Goal: Transaction & Acquisition: Purchase product/service

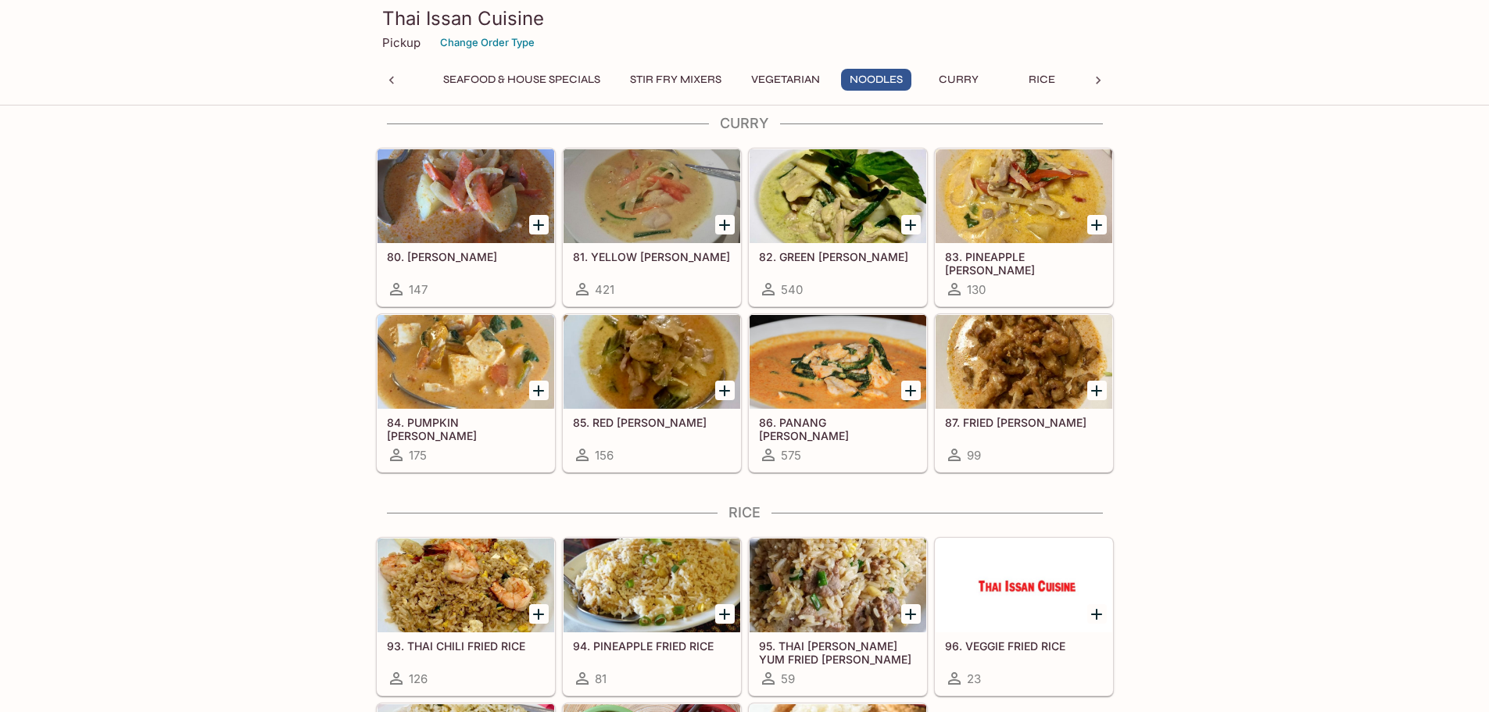
scroll to position [3045, 0]
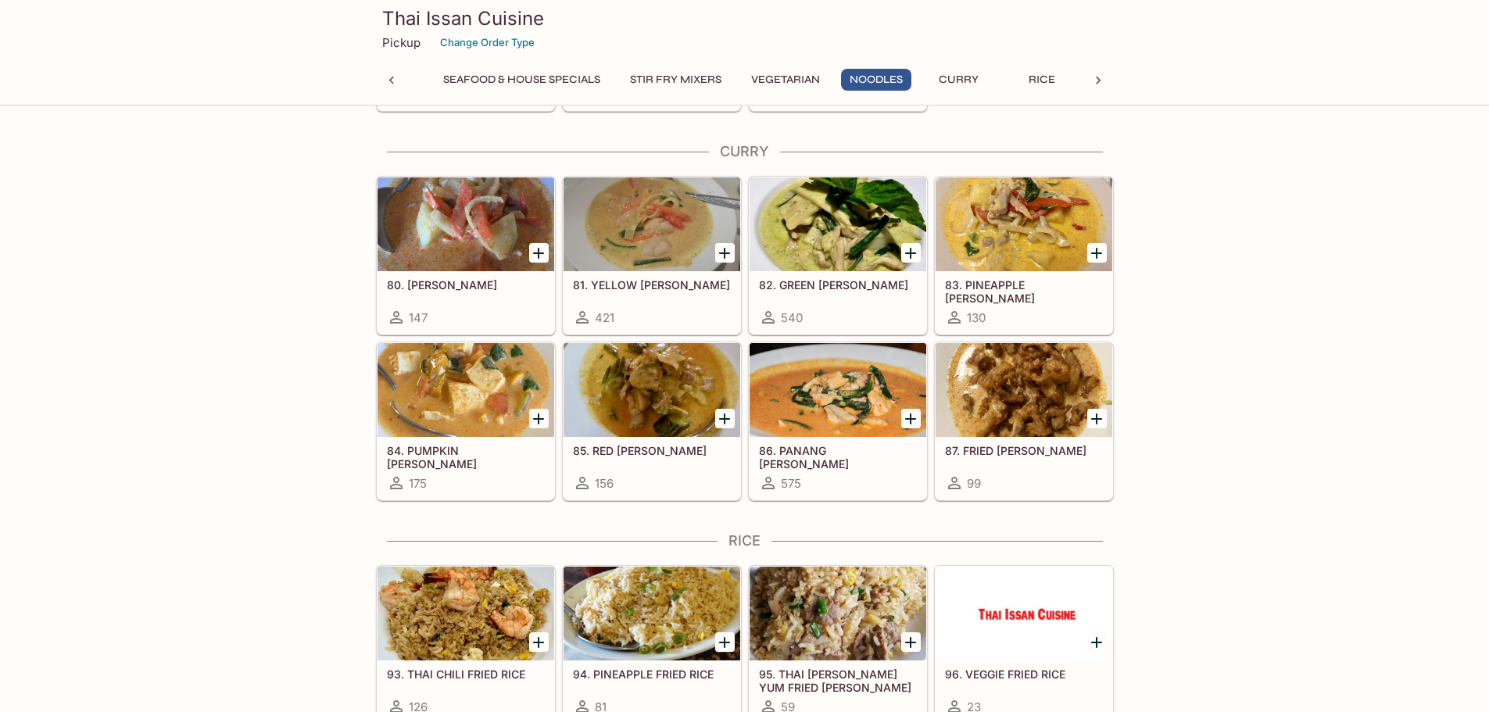
click at [887, 318] on div "540" at bounding box center [838, 317] width 158 height 19
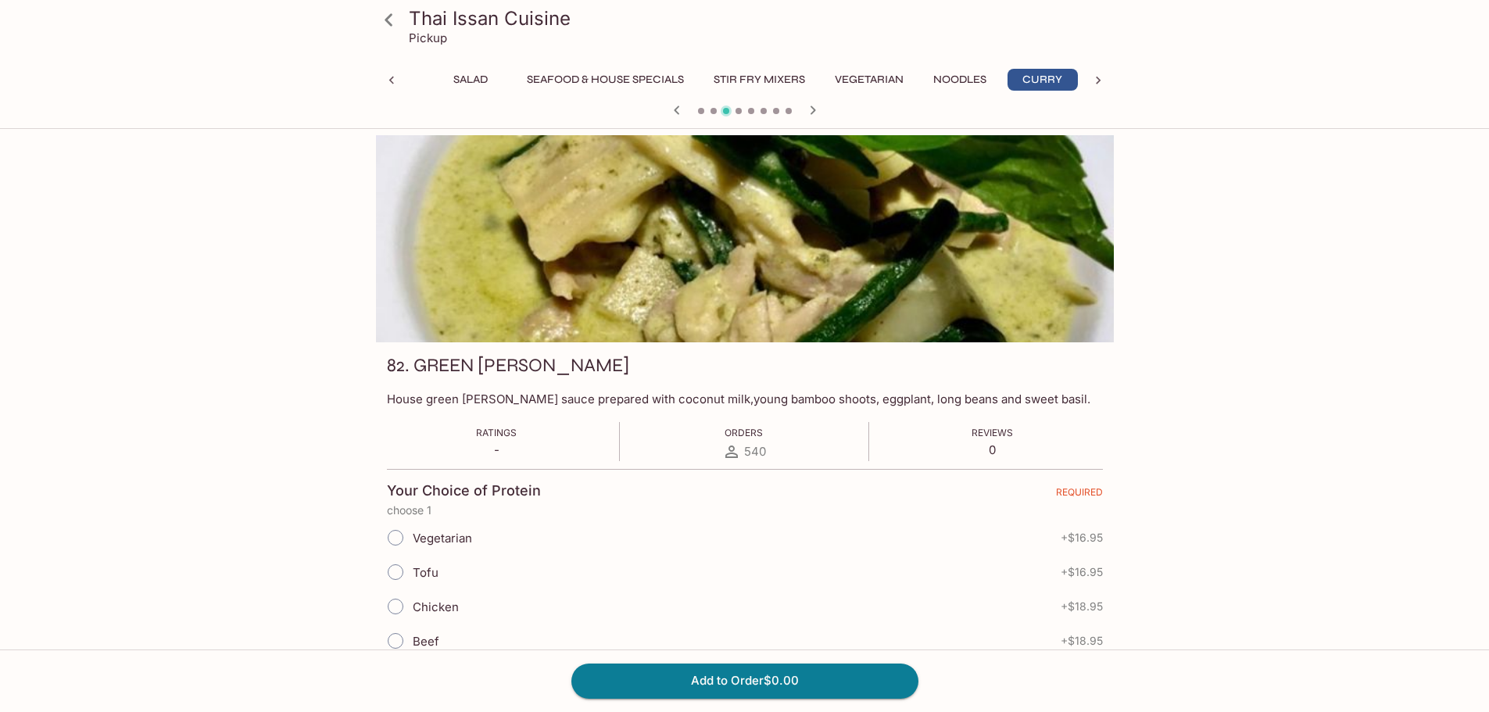
scroll to position [0, 152]
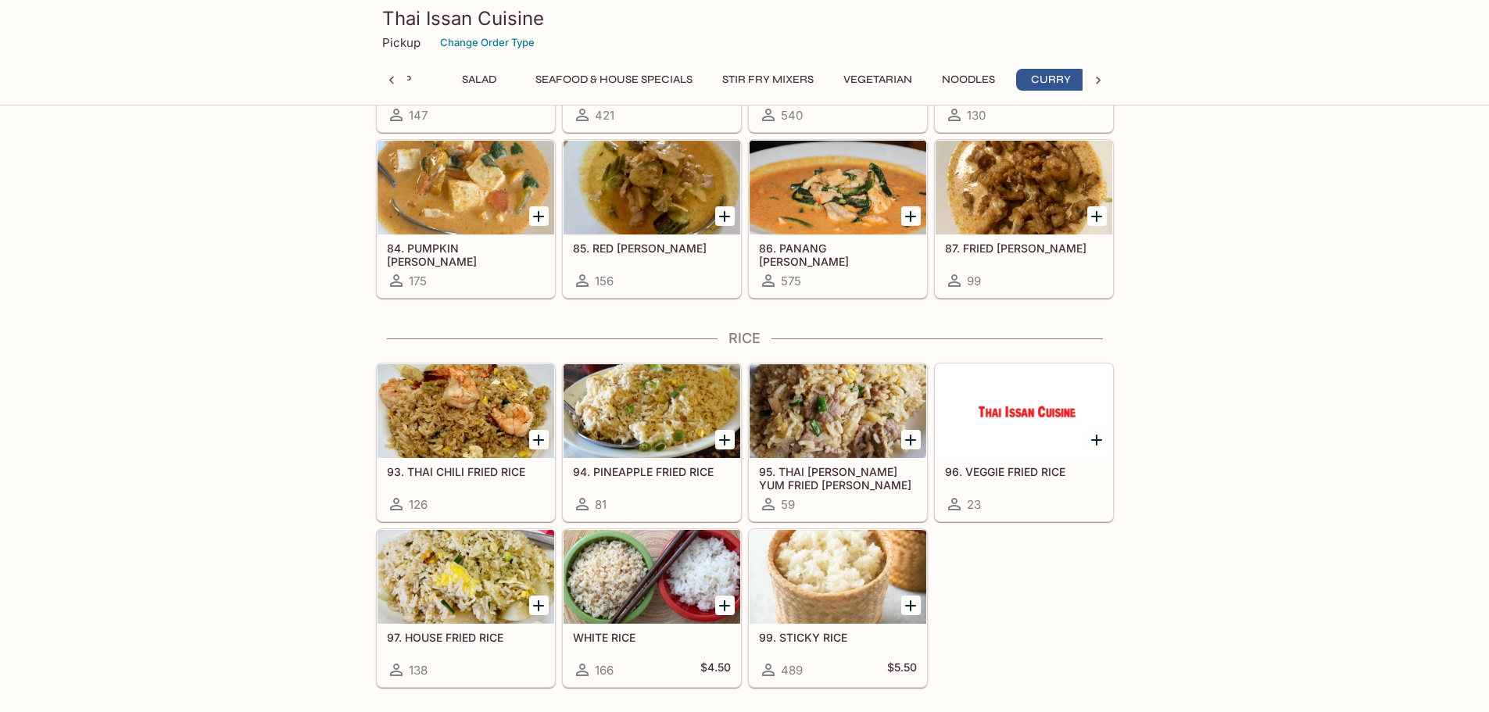
scroll to position [3284, 0]
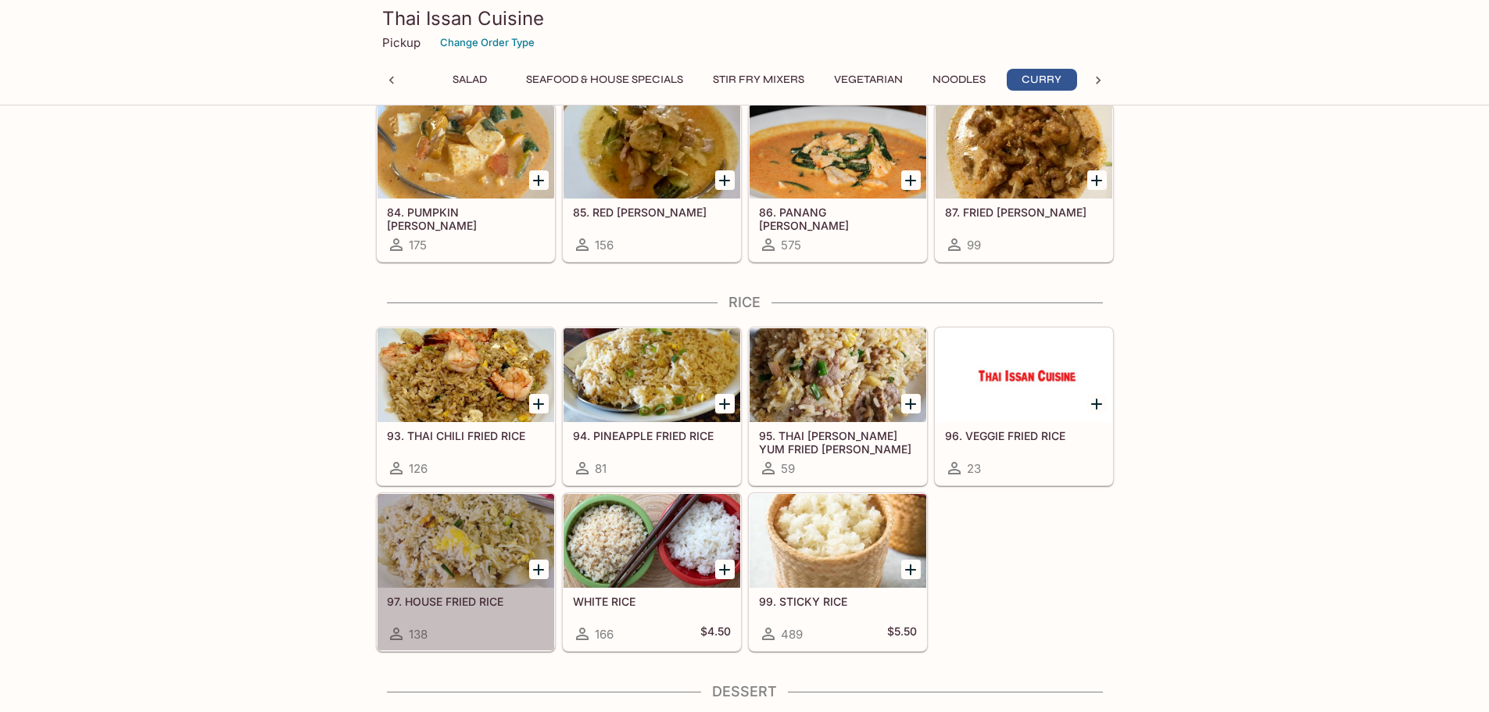
click at [514, 629] on div "138" at bounding box center [466, 634] width 158 height 19
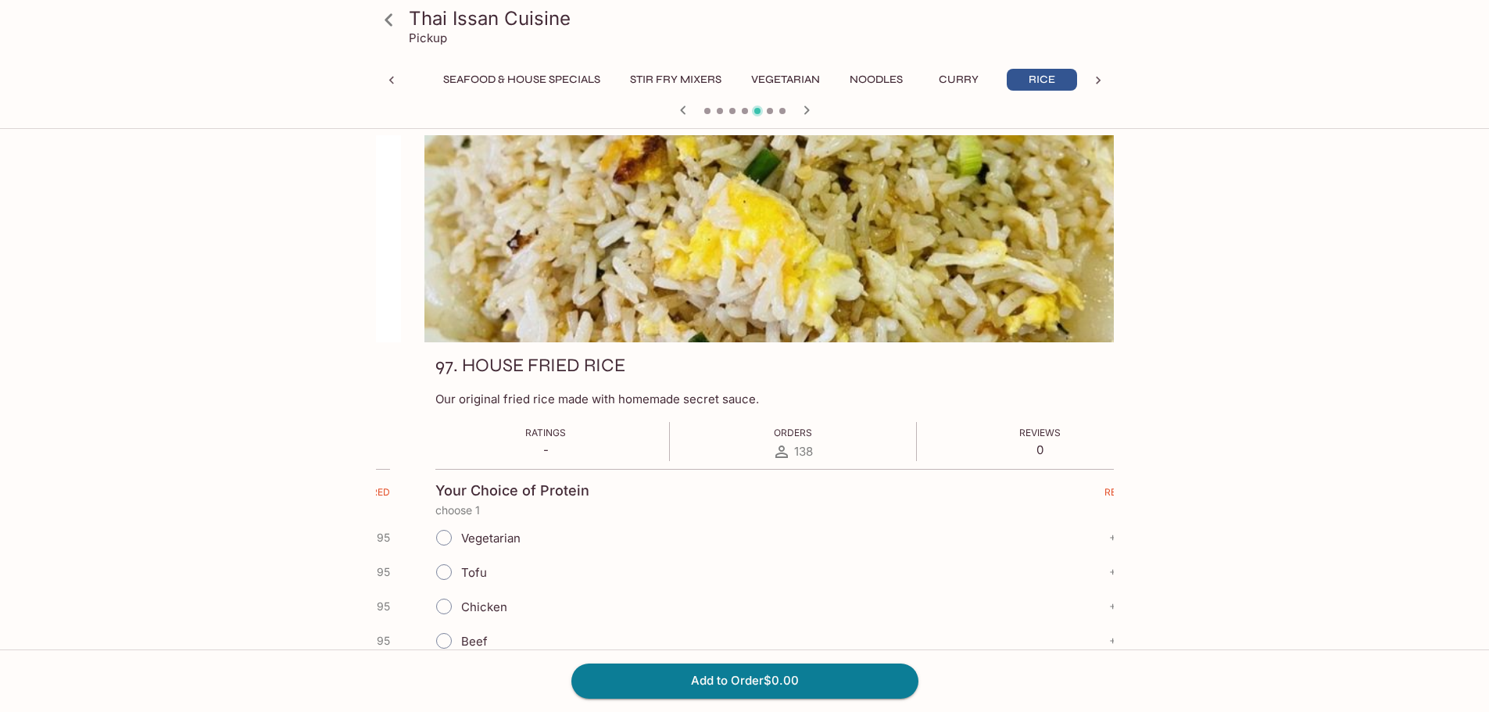
click at [549, 540] on div "Vegetarian + $16.95" at bounding box center [793, 538] width 716 height 34
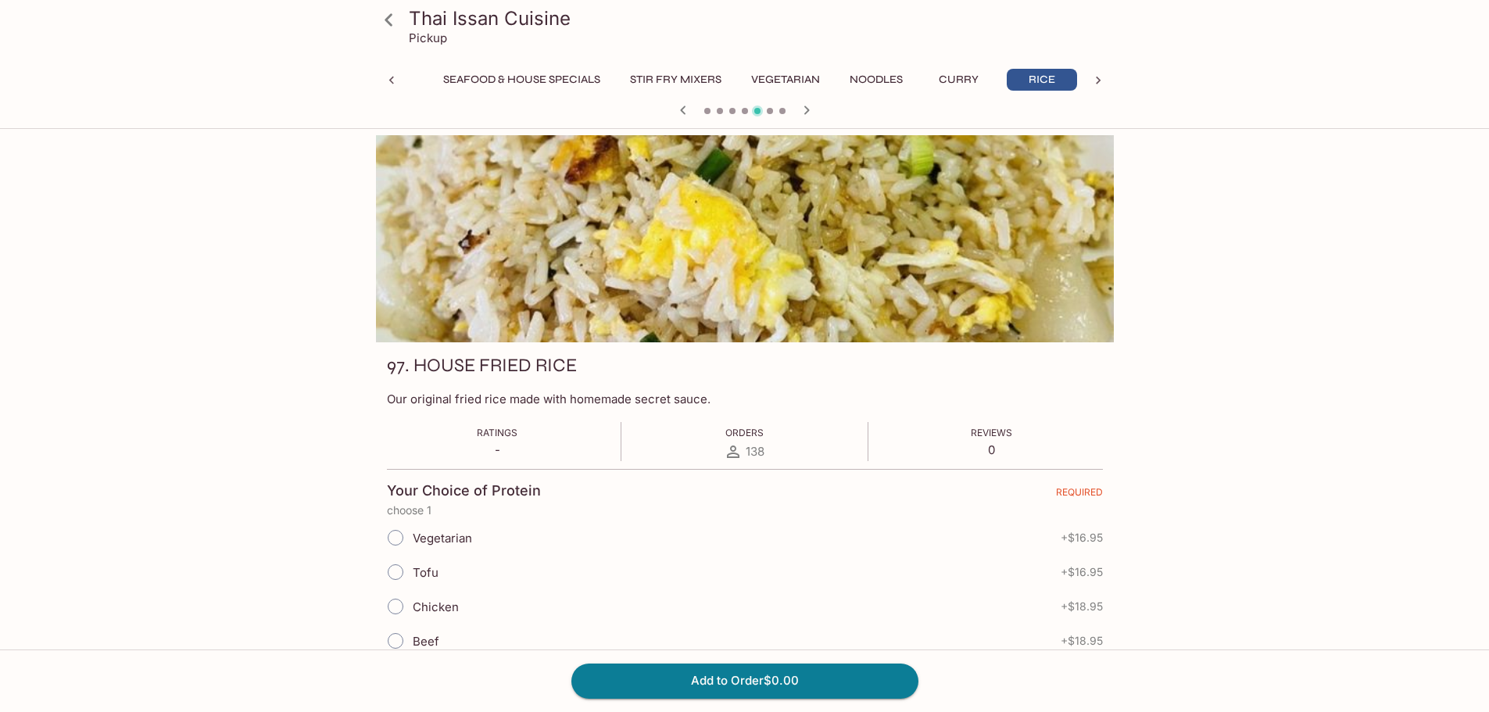
click at [396, 32] on icon at bounding box center [388, 19] width 27 height 27
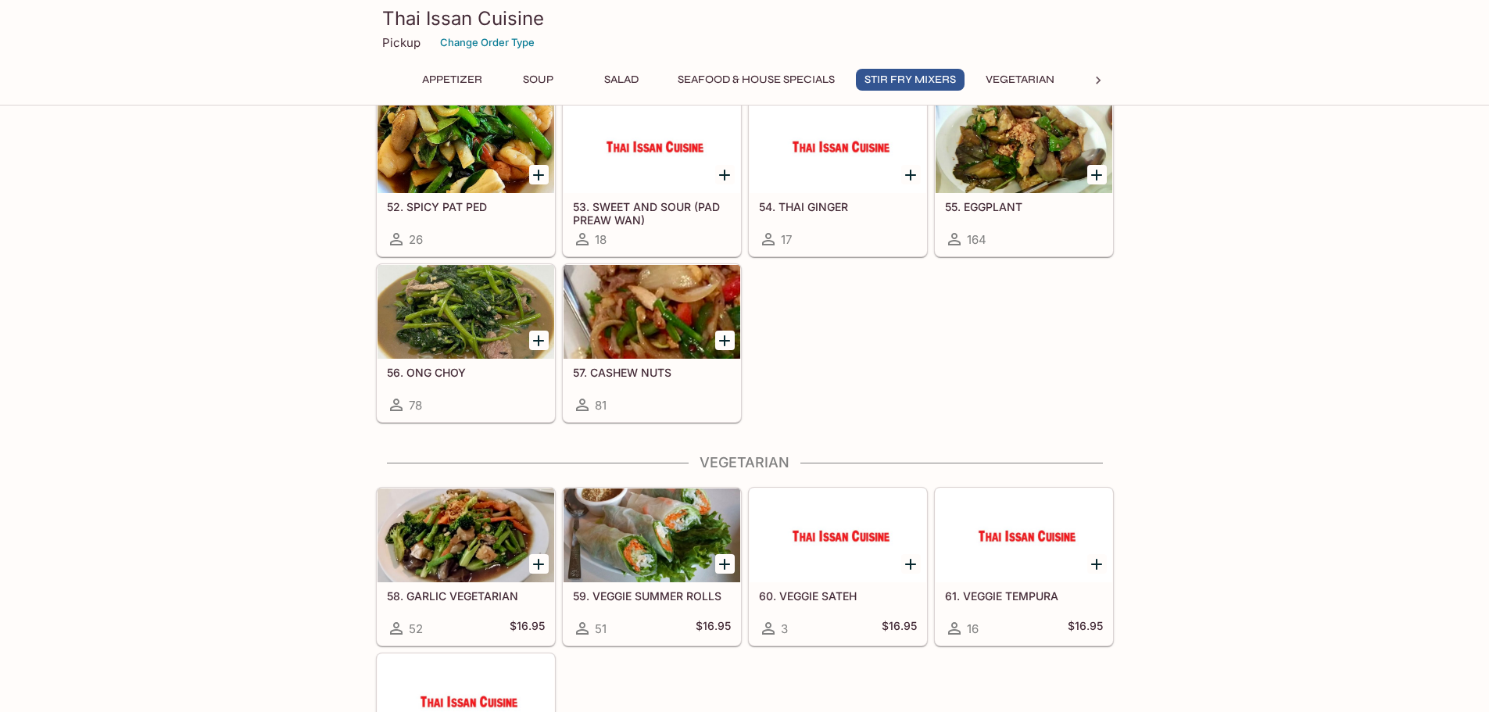
scroll to position [2033, 0]
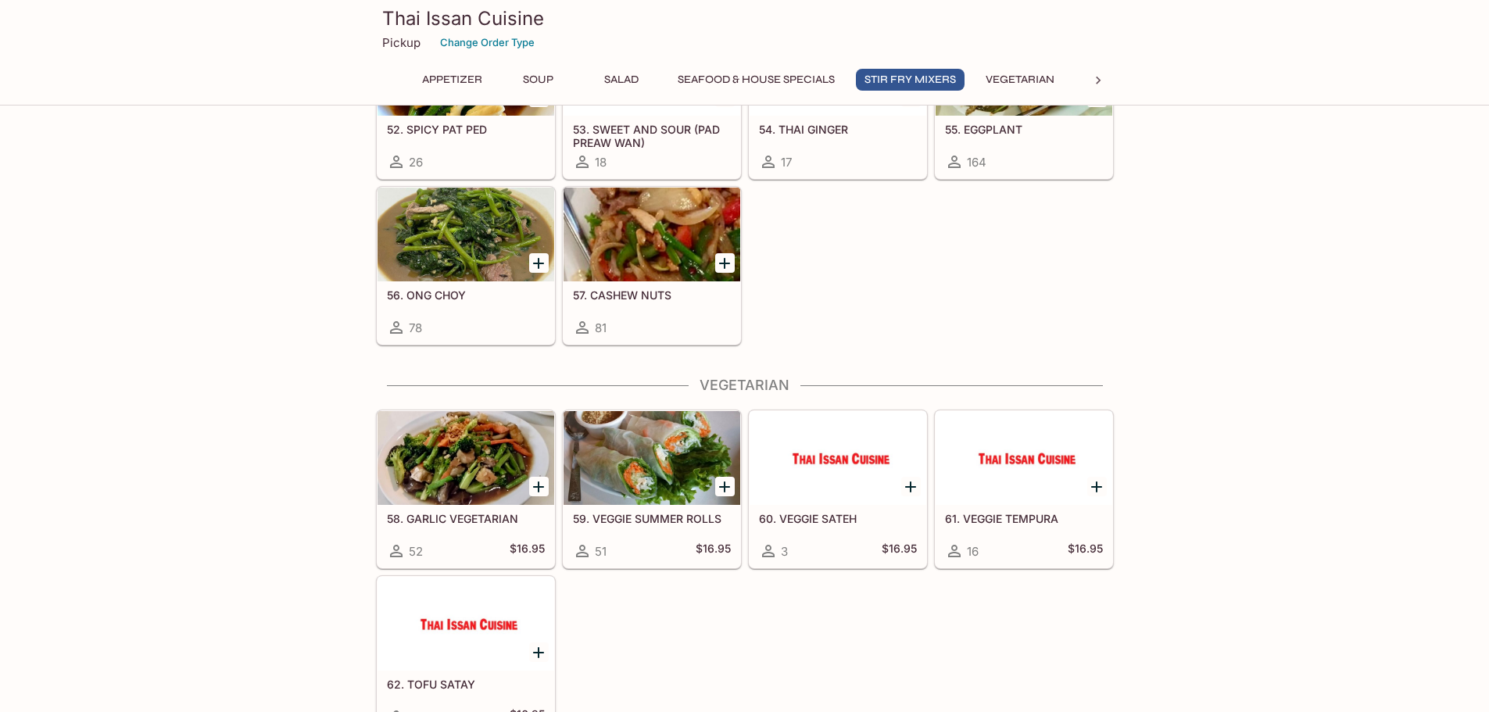
click at [664, 554] on div "51 $16.95" at bounding box center [652, 551] width 158 height 19
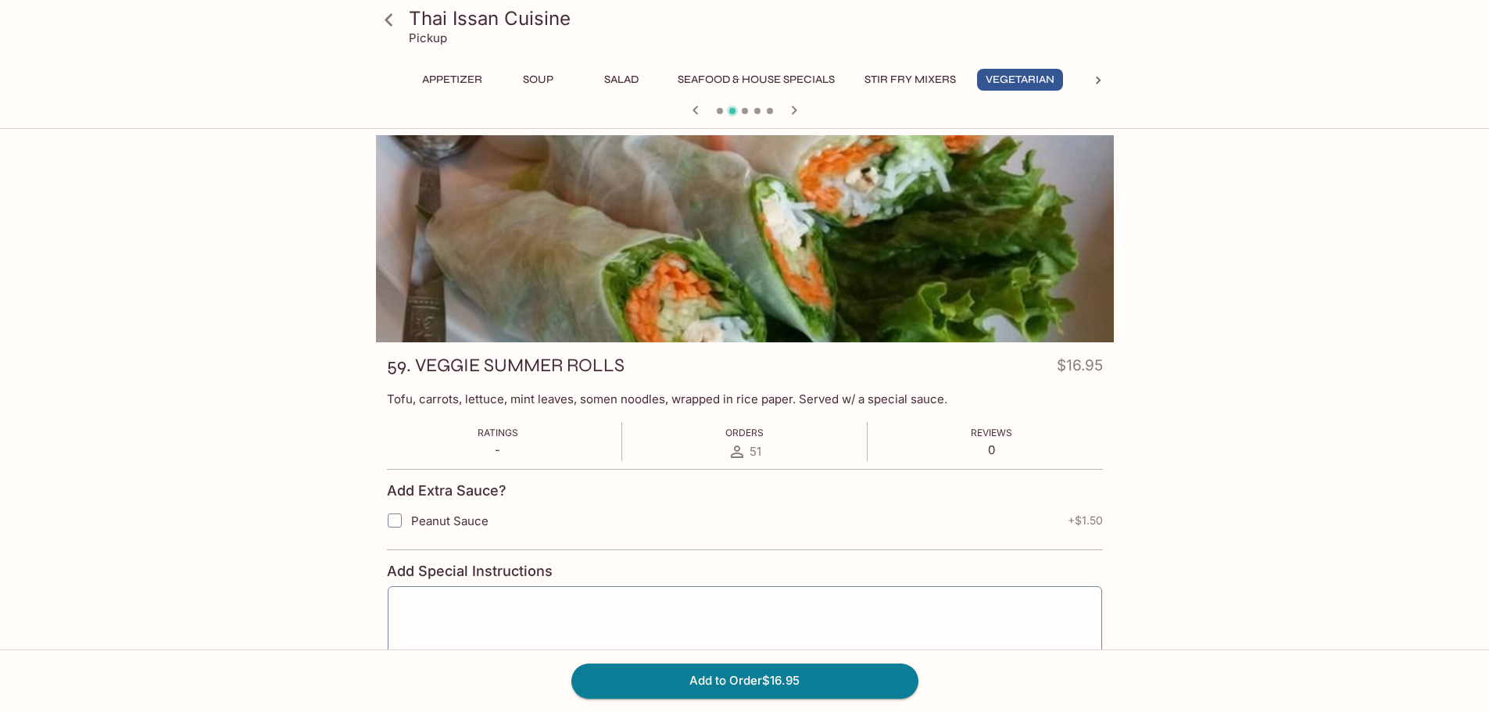
click at [394, 26] on icon at bounding box center [388, 19] width 27 height 27
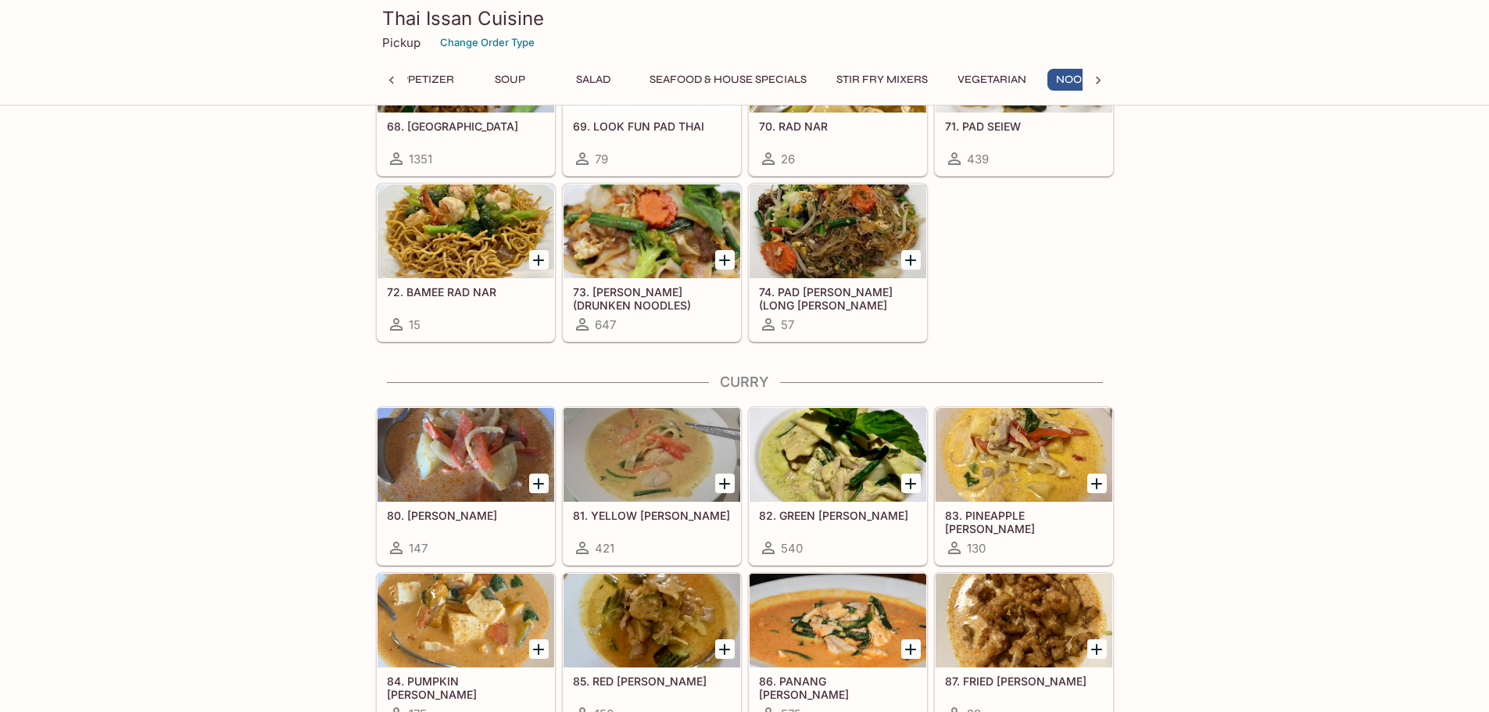
scroll to position [0, 69]
click at [622, 557] on div "421" at bounding box center [652, 548] width 158 height 19
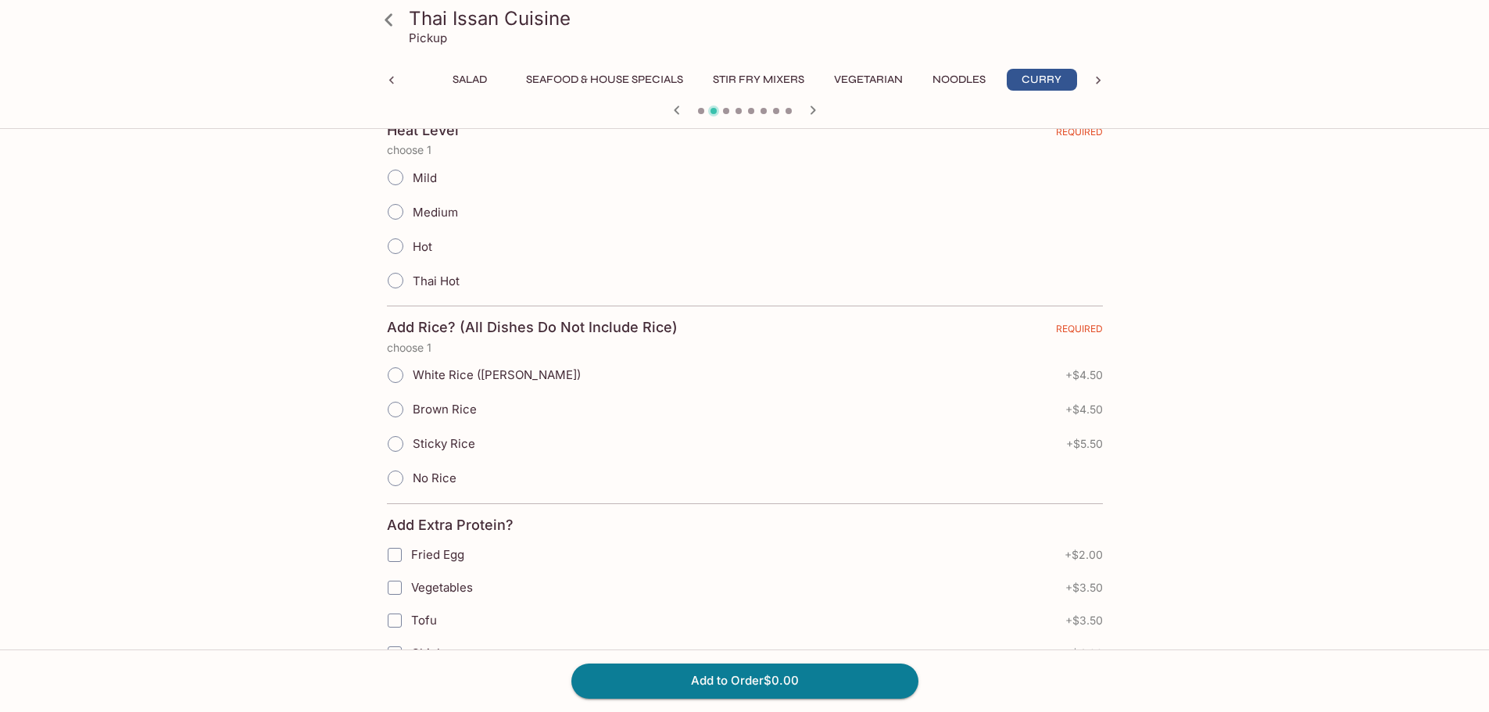
scroll to position [704, 0]
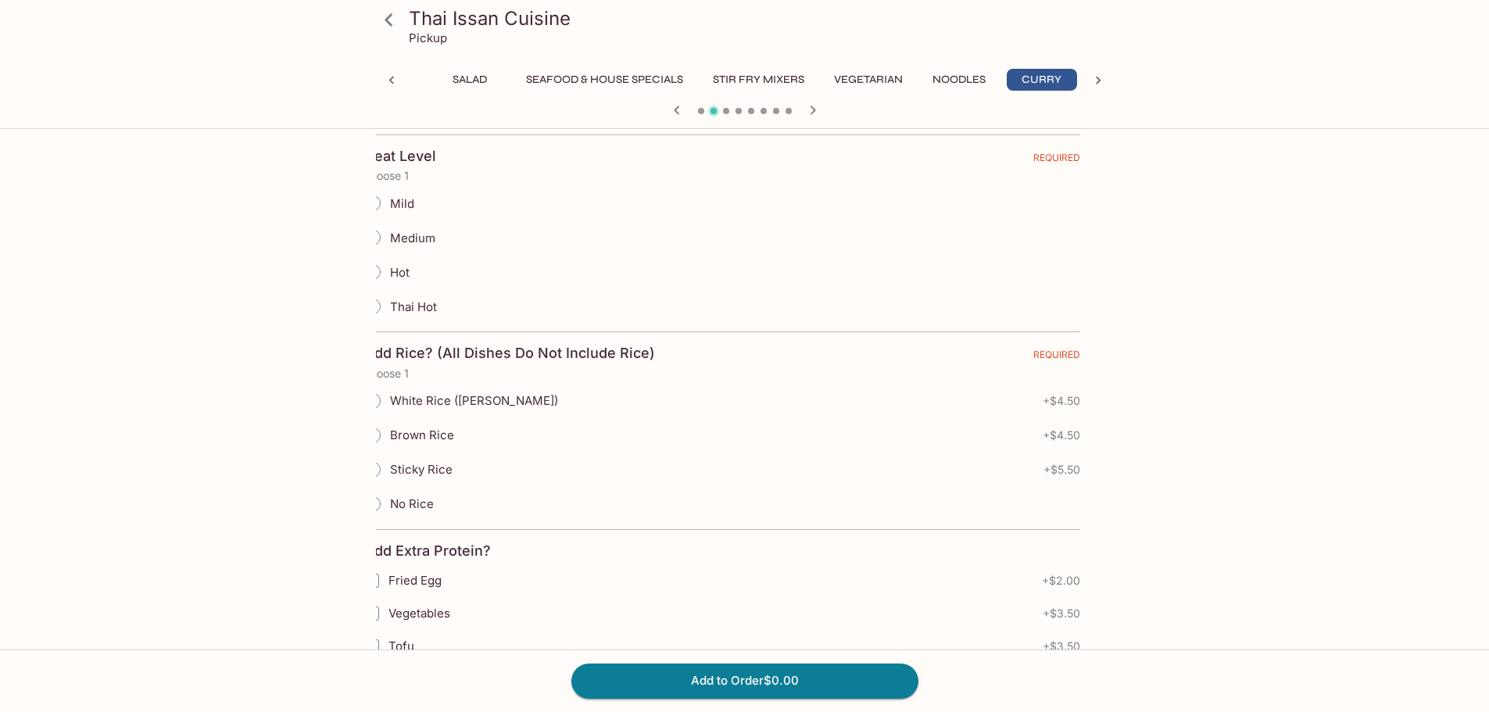
click at [450, 396] on span "White Rice ([PERSON_NAME])" at bounding box center [474, 400] width 168 height 15
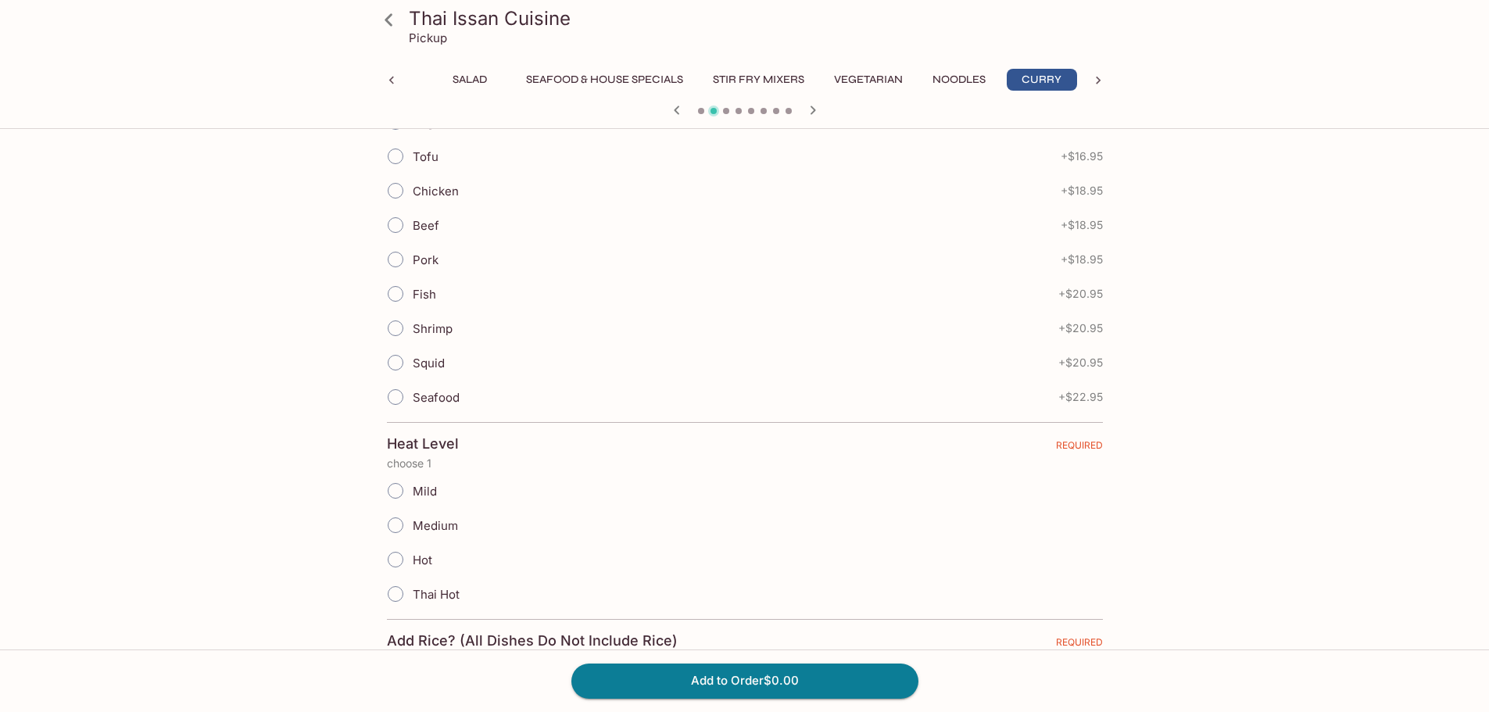
scroll to position [469, 0]
